Goal: Check status: Check status

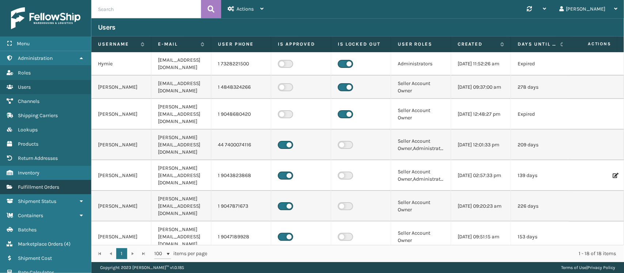
click at [45, 188] on link "Fulfillment Orders" at bounding box center [45, 187] width 91 height 14
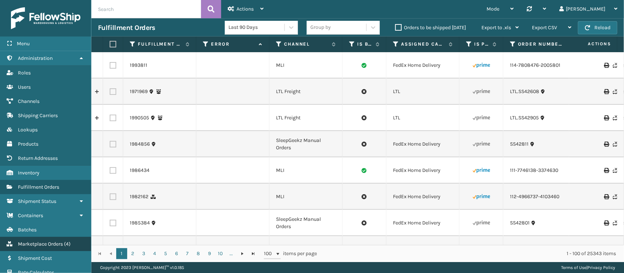
click at [60, 241] on span "Marketplace Orders" at bounding box center [40, 244] width 45 height 6
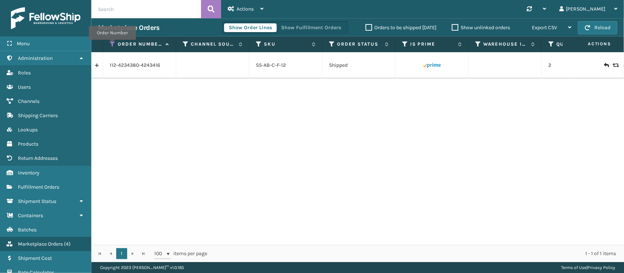
click at [112, 45] on icon at bounding box center [113, 44] width 6 height 7
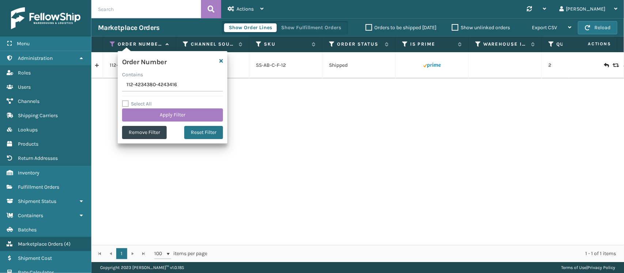
click at [138, 83] on input "112-4234380-4243416" at bounding box center [172, 85] width 101 height 13
type input "SG12278"
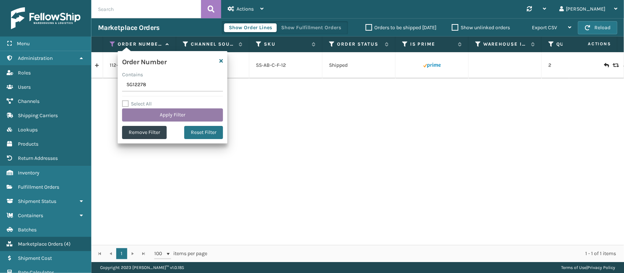
click at [135, 114] on button "Apply Filter" at bounding box center [172, 115] width 101 height 13
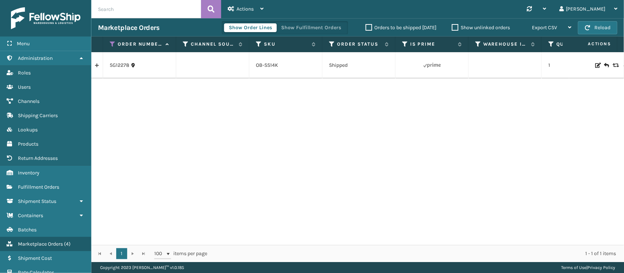
click at [101, 68] on link at bounding box center [96, 66] width 11 height 12
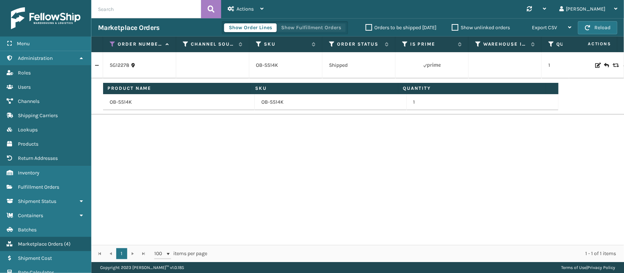
click at [323, 29] on button "Show Fulfillment Orders" at bounding box center [310, 27] width 69 height 9
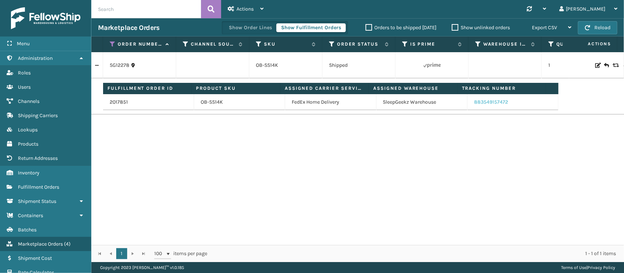
click at [477, 102] on link "883549157472" at bounding box center [491, 102] width 34 height 6
